Goal: Task Accomplishment & Management: Use online tool/utility

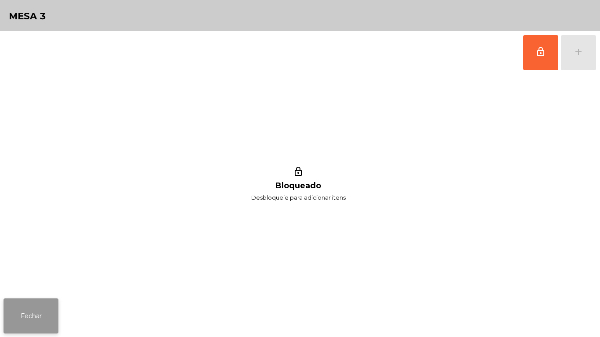
click at [50, 311] on button "Fechar" at bounding box center [31, 316] width 55 height 35
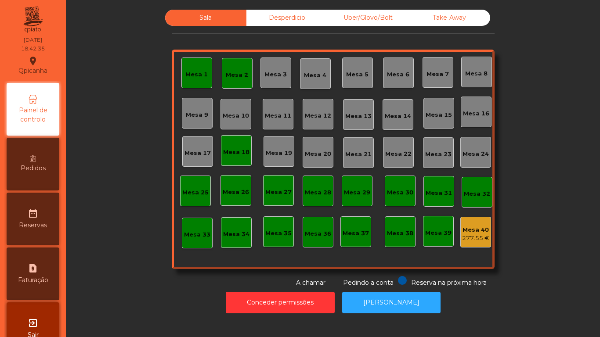
click at [235, 80] on div "Mesa 2" at bounding box center [237, 73] width 31 height 31
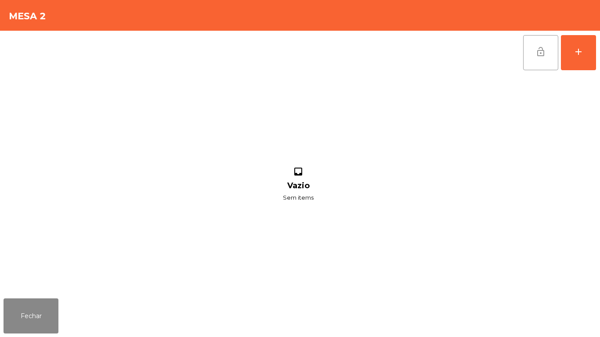
click at [541, 54] on span "lock_open" at bounding box center [540, 52] width 11 height 11
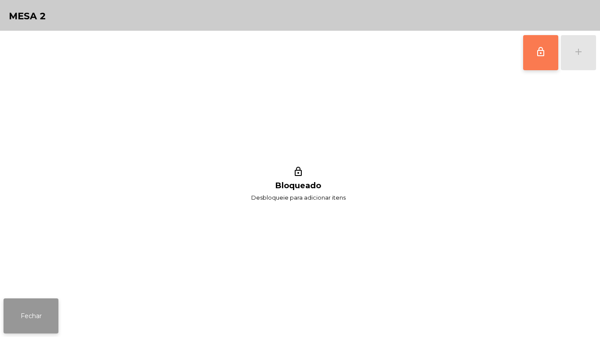
click at [47, 319] on button "Fechar" at bounding box center [31, 316] width 55 height 35
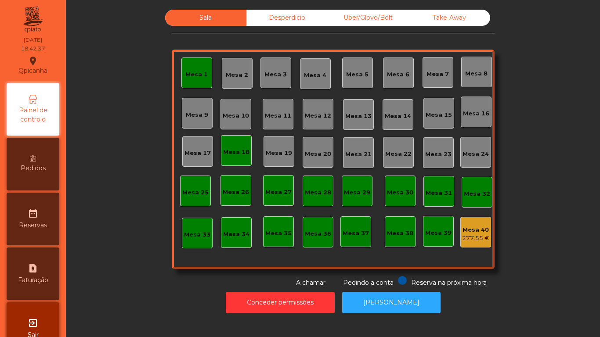
click at [207, 77] on div "Mesa 1" at bounding box center [196, 73] width 31 height 31
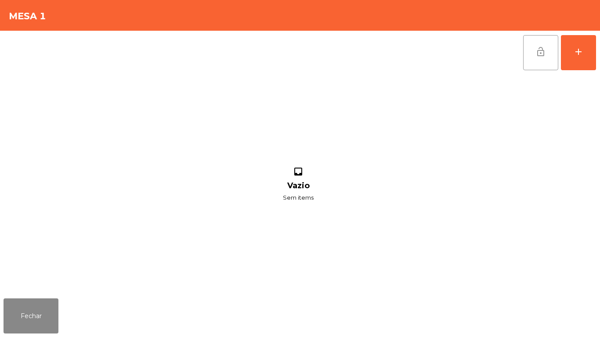
click at [534, 60] on button "lock_open" at bounding box center [540, 52] width 35 height 35
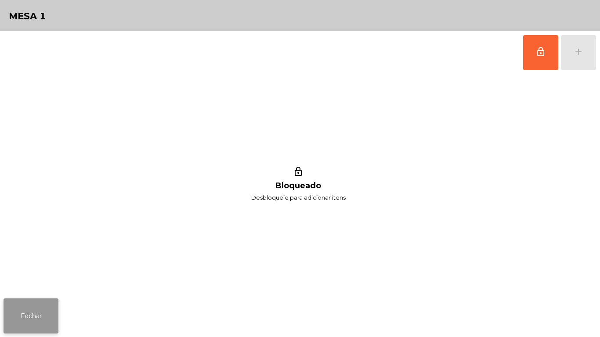
click at [44, 311] on button "Fechar" at bounding box center [31, 316] width 55 height 35
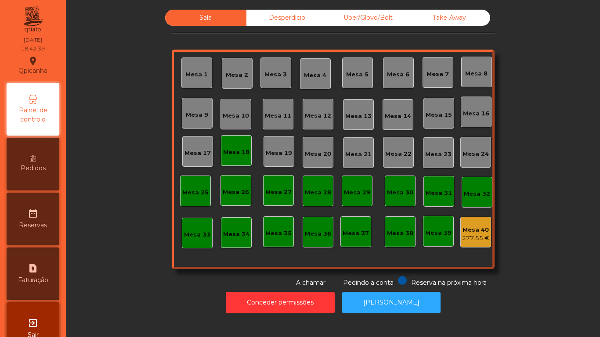
click at [231, 155] on div "Mesa 18" at bounding box center [236, 152] width 26 height 9
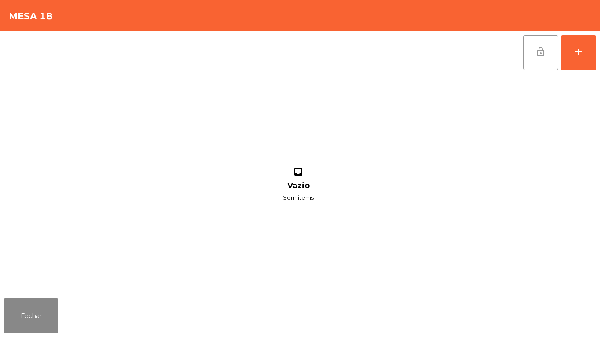
click at [526, 58] on button "lock_open" at bounding box center [540, 52] width 35 height 35
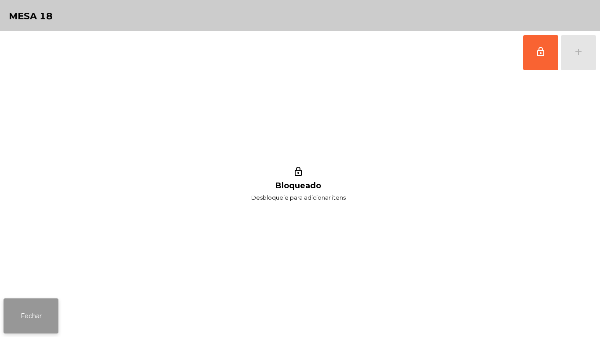
click at [43, 304] on button "Fechar" at bounding box center [31, 316] width 55 height 35
